Goal: Information Seeking & Learning: Learn about a topic

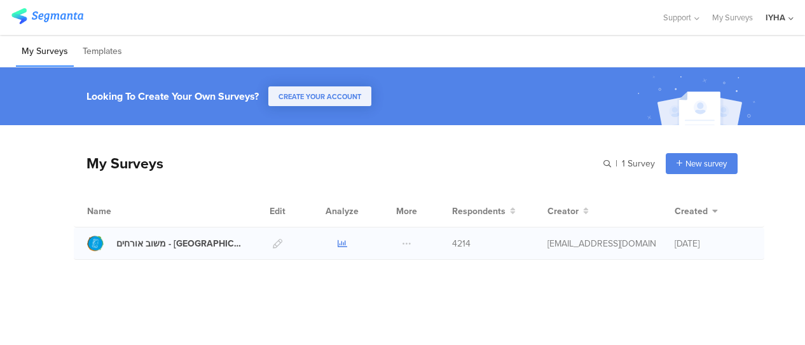
click at [341, 242] on icon at bounding box center [342, 244] width 10 height 10
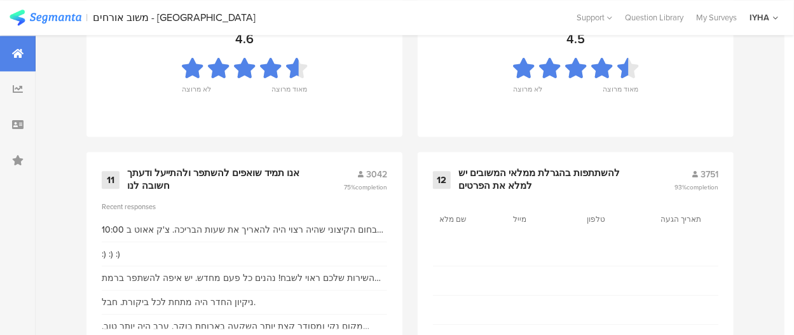
scroll to position [1555, 0]
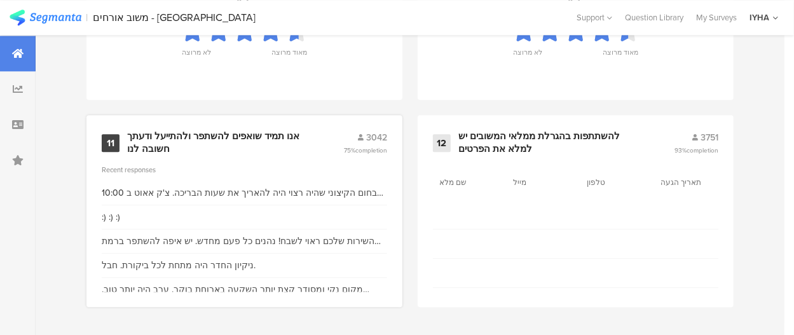
click at [254, 137] on div "אנו תמיד שואפים להשתפר ולהתייעל ודעתך חשובה לנו" at bounding box center [220, 142] width 186 height 25
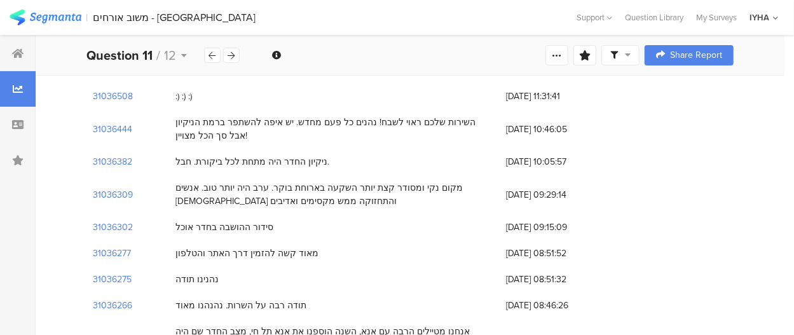
scroll to position [127, 0]
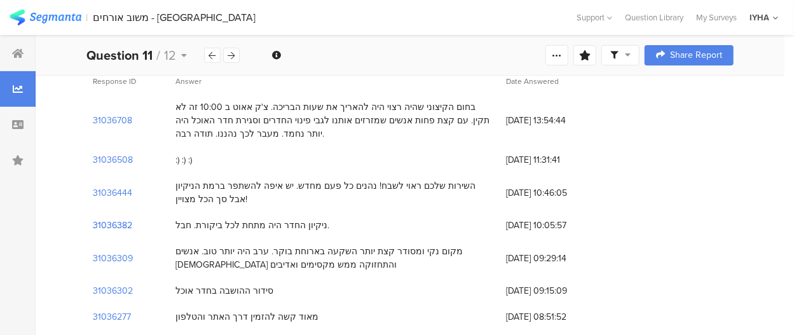
click at [122, 225] on section "31036382" at bounding box center [112, 225] width 39 height 13
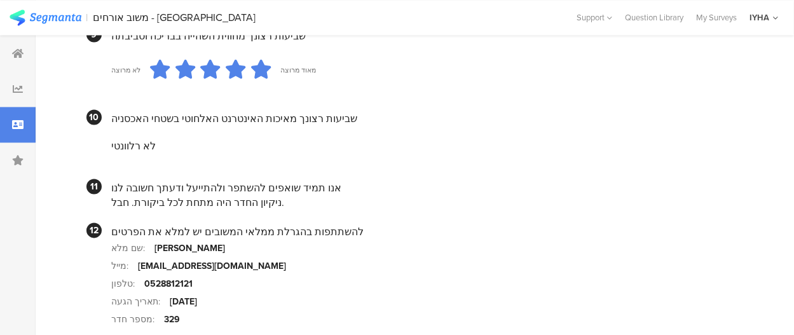
scroll to position [1208, 0]
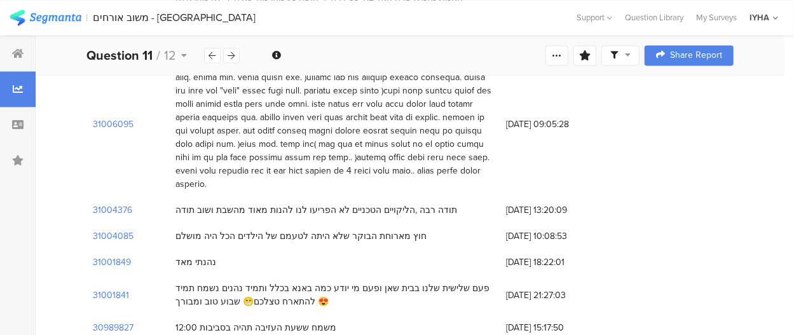
scroll to position [127, 0]
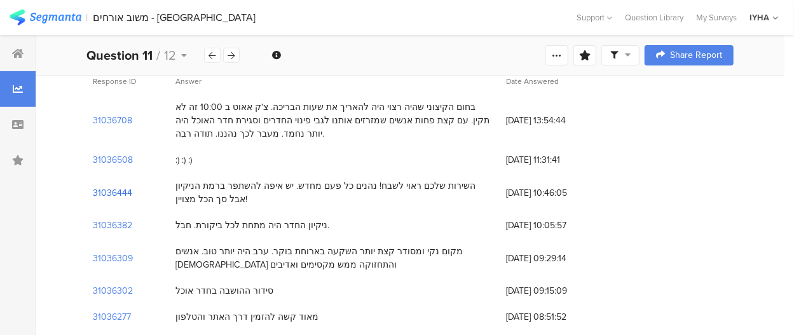
click at [118, 192] on section "31036444" at bounding box center [112, 192] width 39 height 13
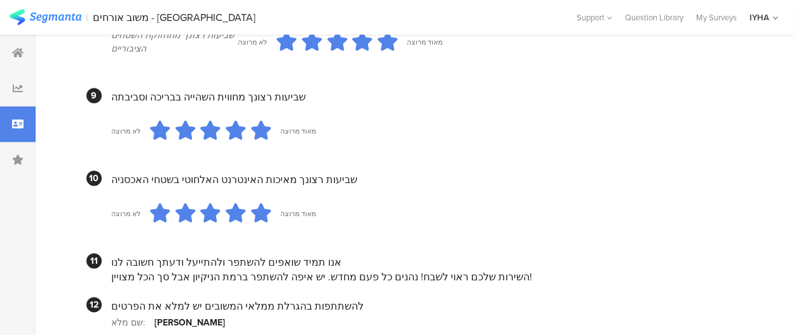
scroll to position [1335, 0]
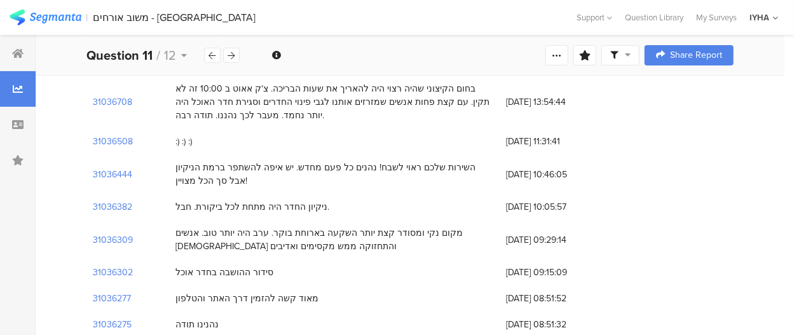
scroll to position [127, 0]
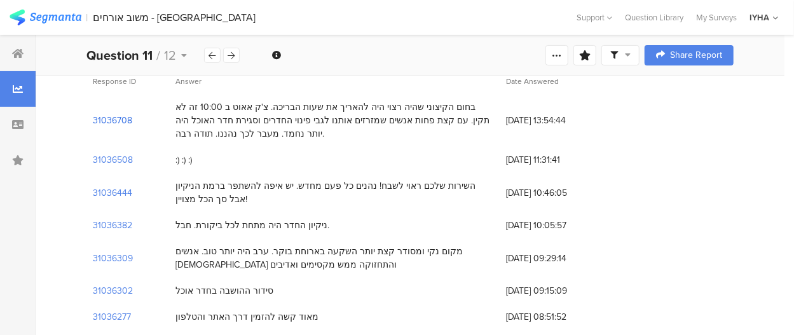
click at [118, 119] on section "31036708" at bounding box center [112, 120] width 39 height 13
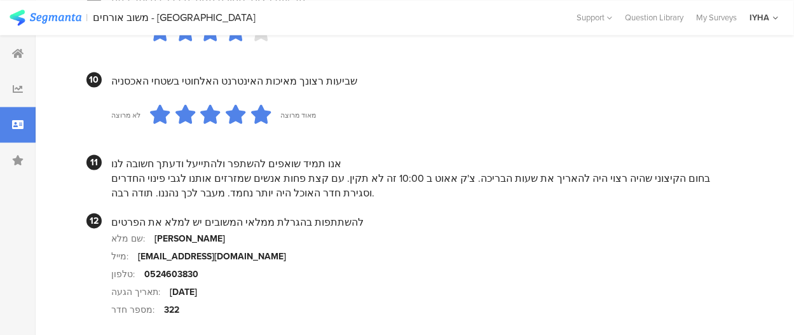
scroll to position [1271, 0]
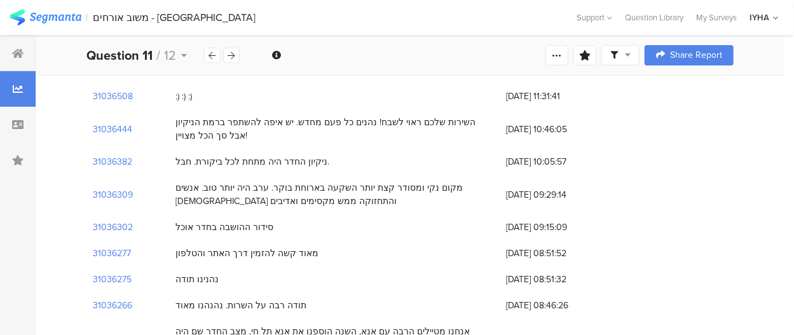
scroll to position [127, 0]
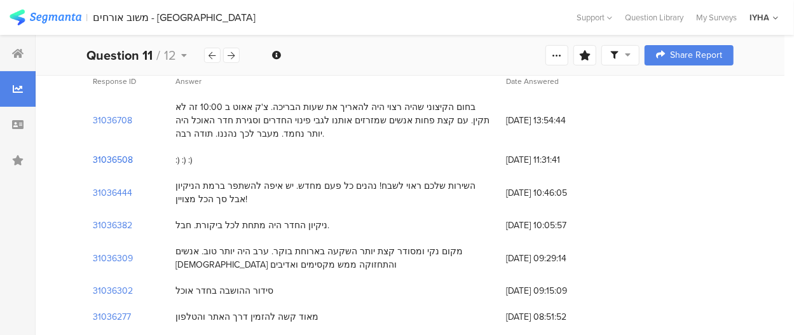
click at [111, 158] on section "31036508" at bounding box center [113, 159] width 40 height 13
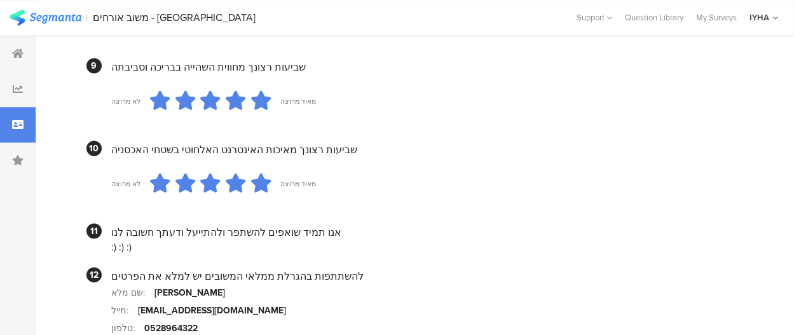
scroll to position [1271, 0]
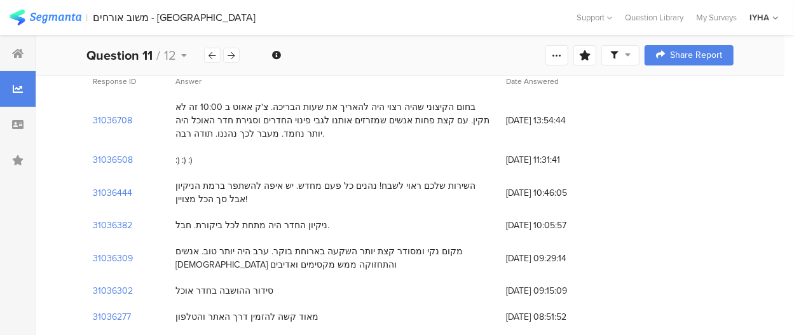
scroll to position [64, 0]
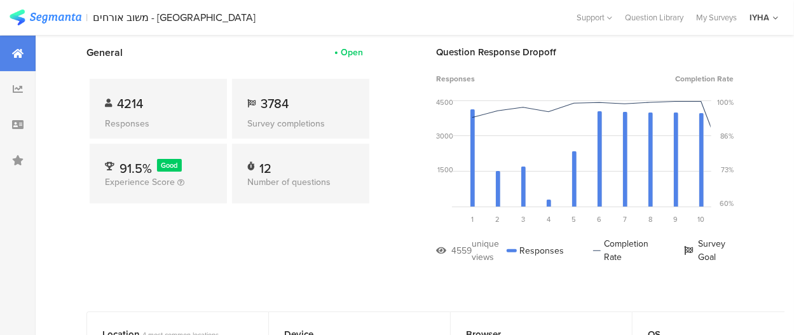
scroll to position [1555, 0]
